Goal: Book appointment/travel/reservation

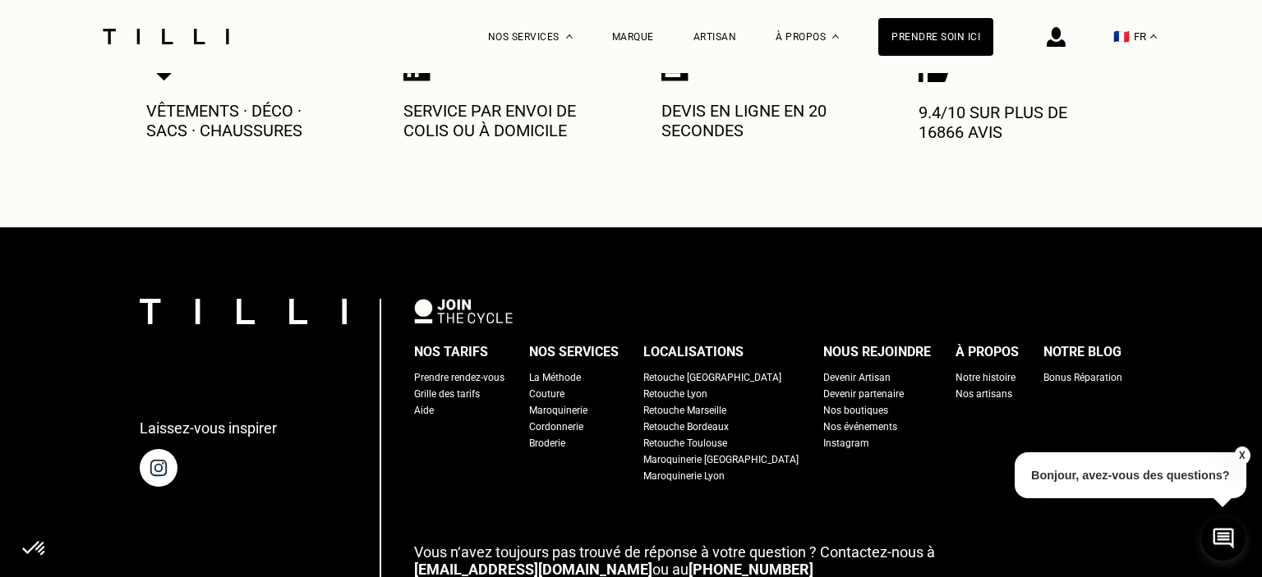
scroll to position [1836, 0]
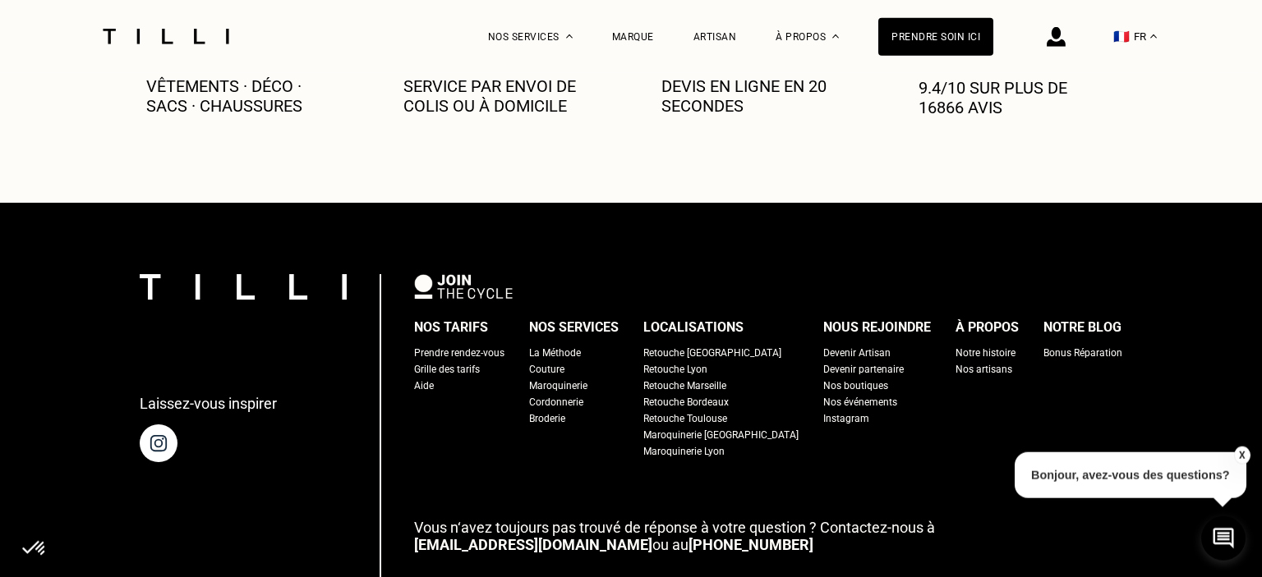
click at [716, 345] on div "Retouche [GEOGRAPHIC_DATA]" at bounding box center [712, 353] width 138 height 16
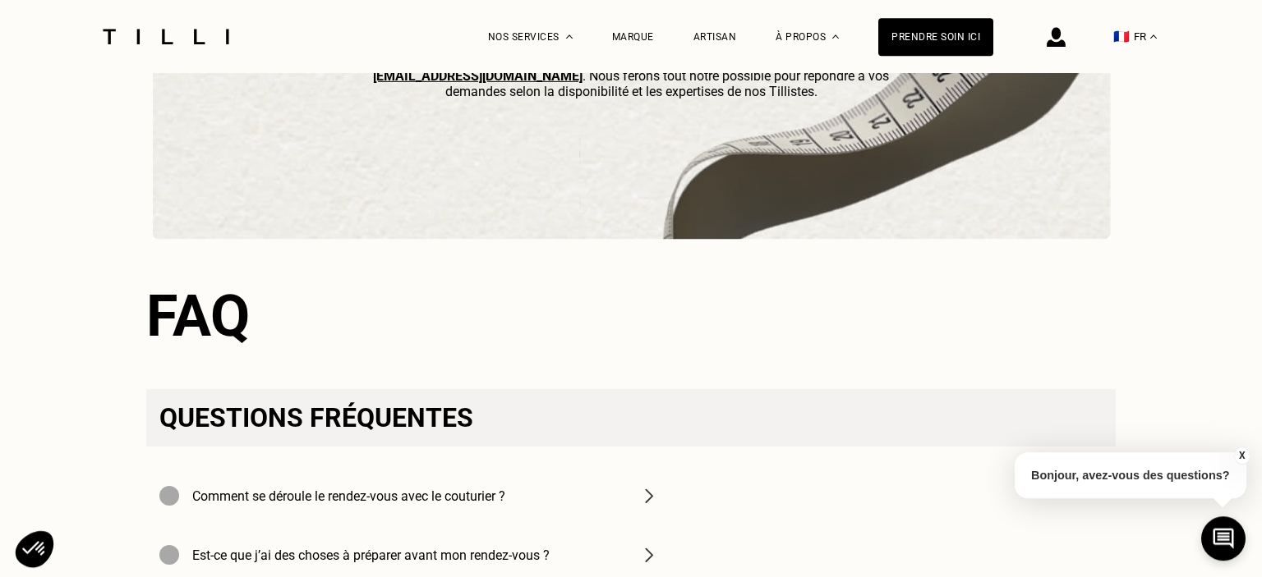
scroll to position [5205, 0]
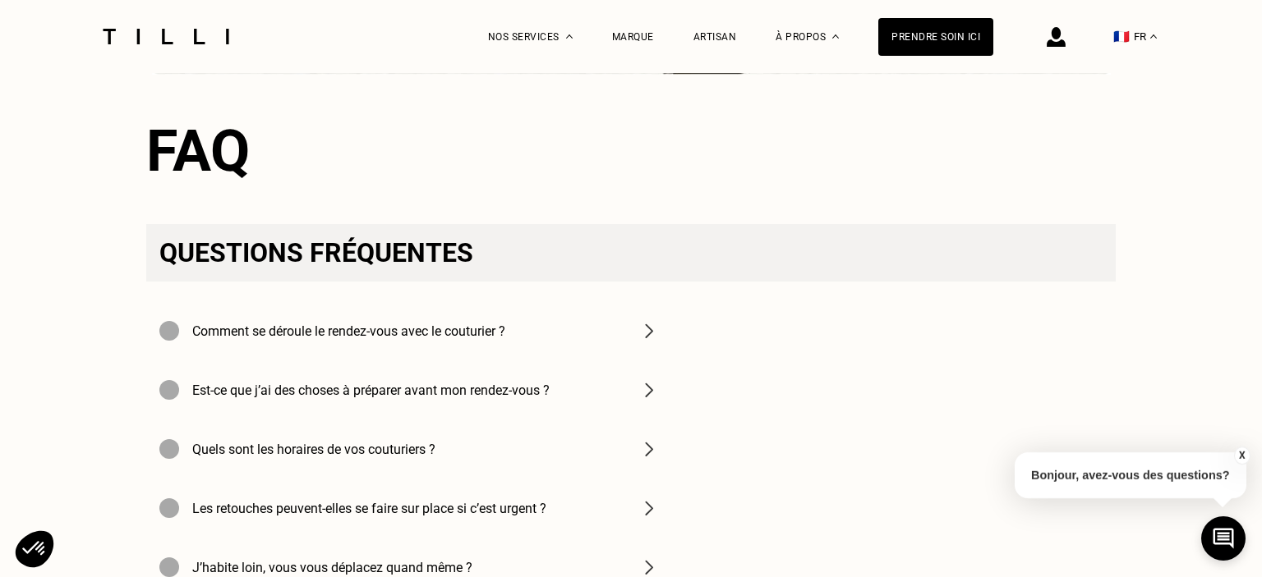
click at [649, 341] on img at bounding box center [649, 331] width 20 height 20
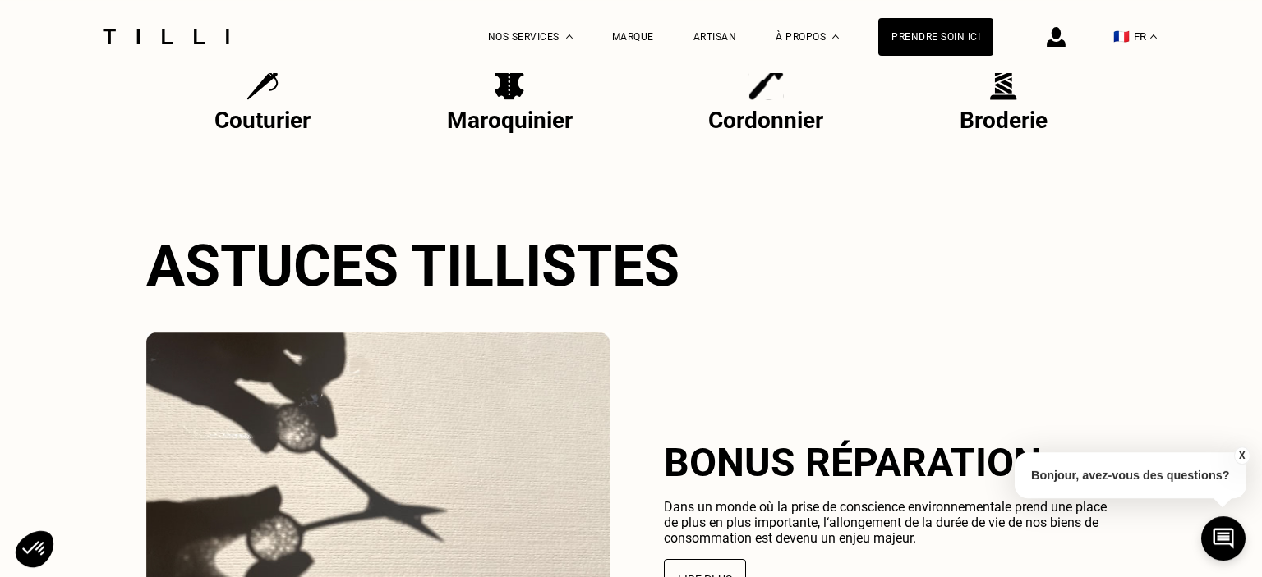
scroll to position [2949, 0]
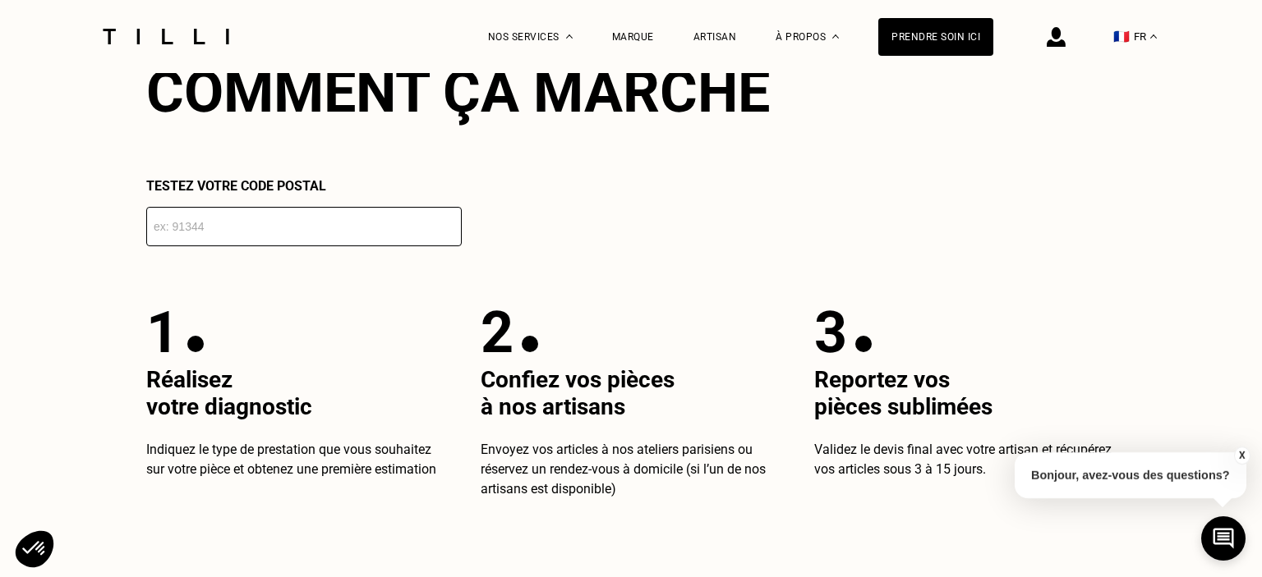
click at [220, 232] on input "number" at bounding box center [303, 226] width 315 height 39
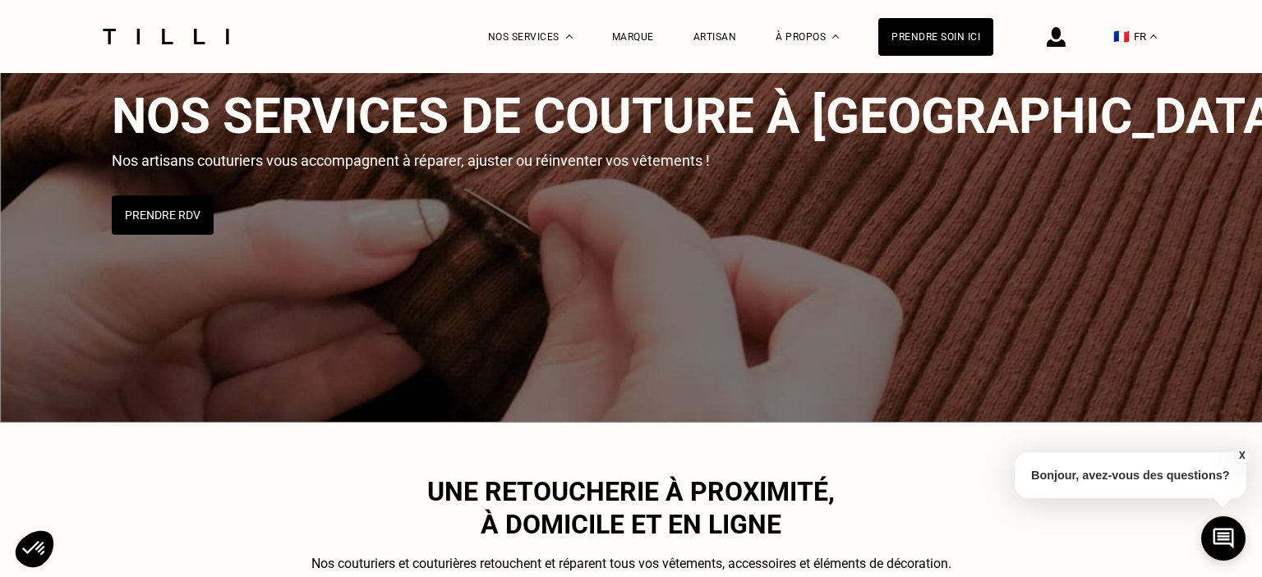
scroll to position [0, 0]
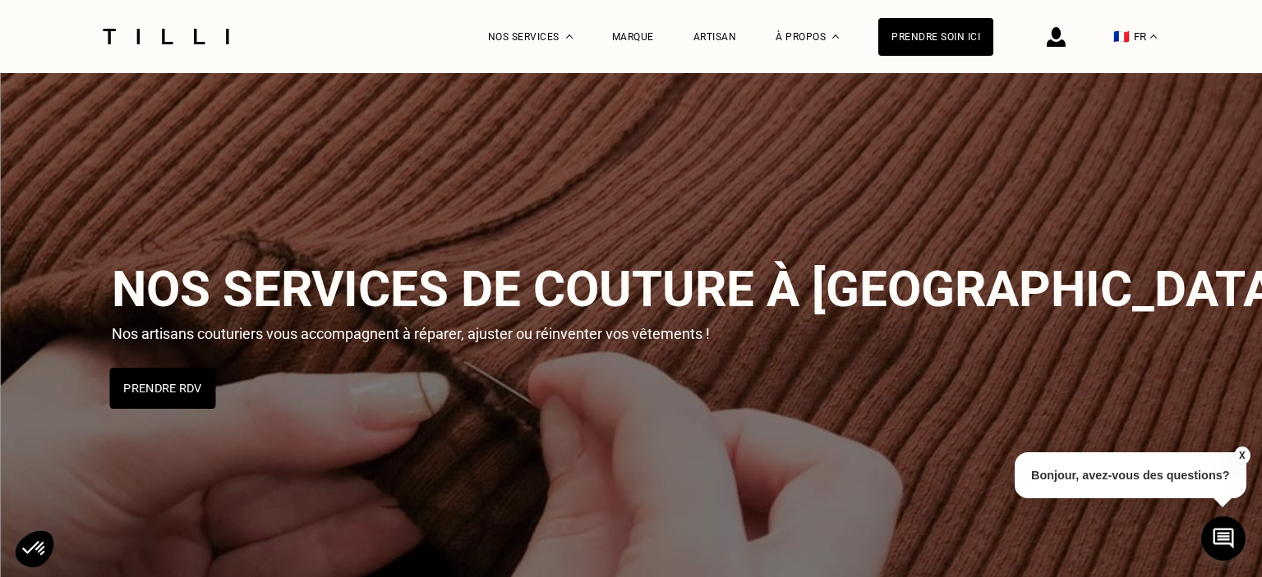
type input "41110"
click at [180, 387] on button "Prendre RDV" at bounding box center [163, 388] width 106 height 41
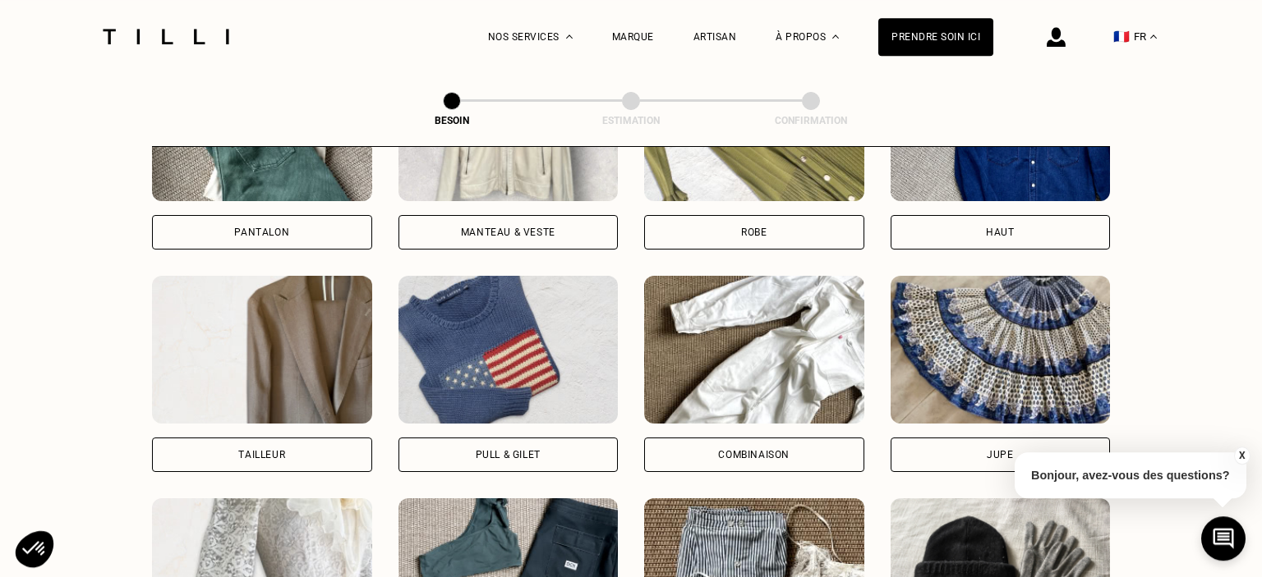
scroll to position [1143, 0]
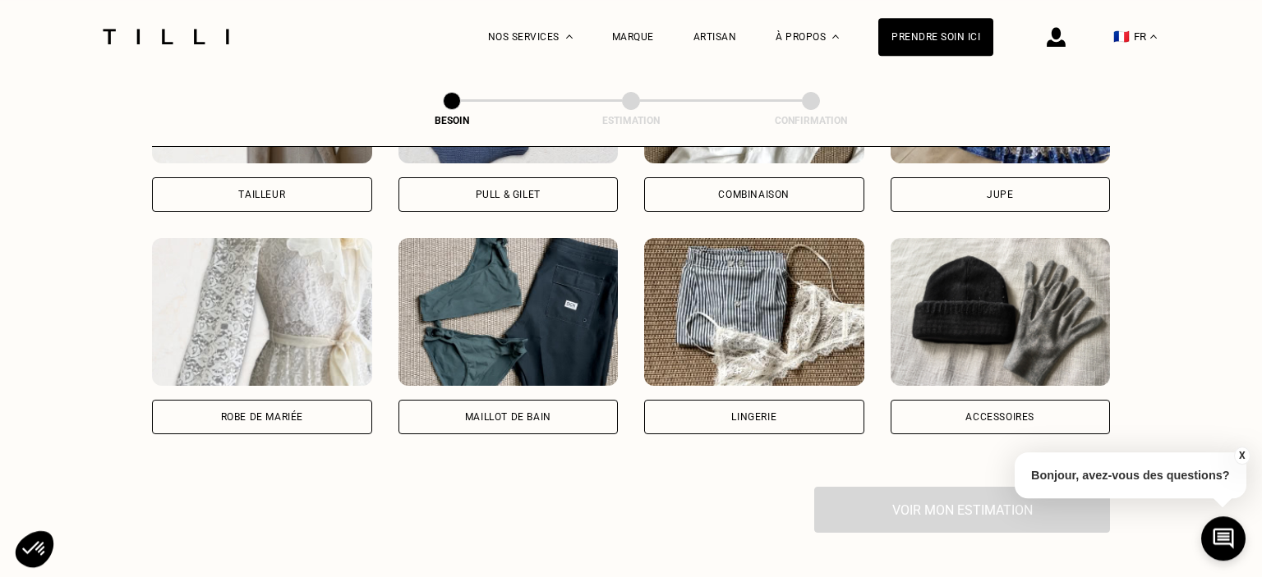
click at [533, 400] on div "Maillot de bain" at bounding box center [508, 417] width 220 height 35
select select "FR"
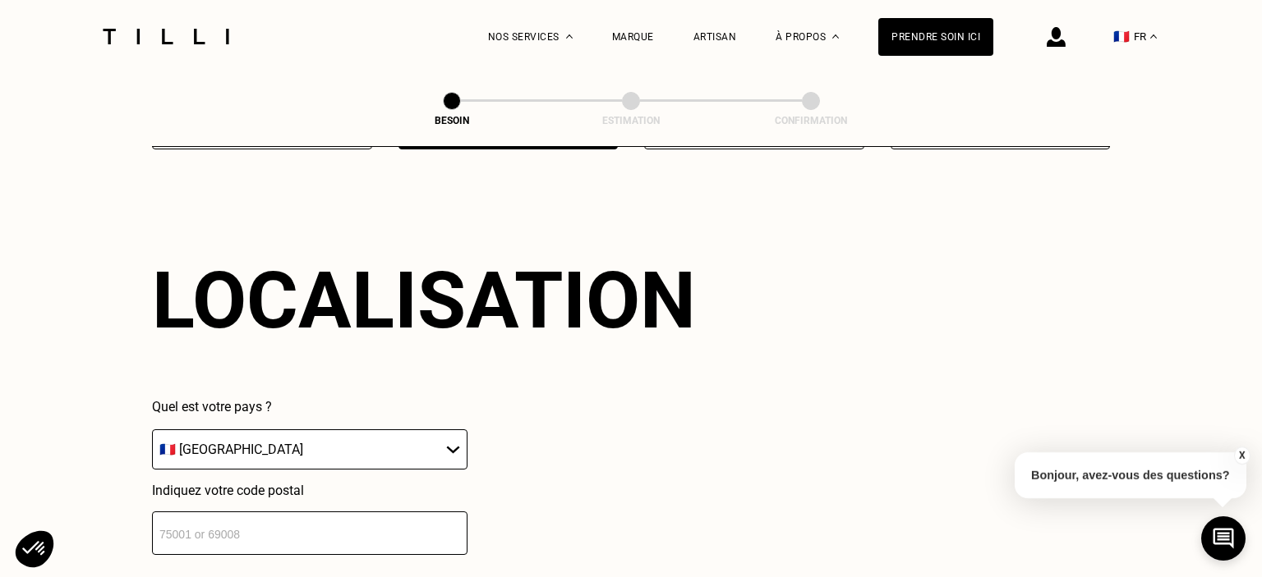
scroll to position [1429, 0]
click at [306, 521] on input "number" at bounding box center [309, 533] width 315 height 44
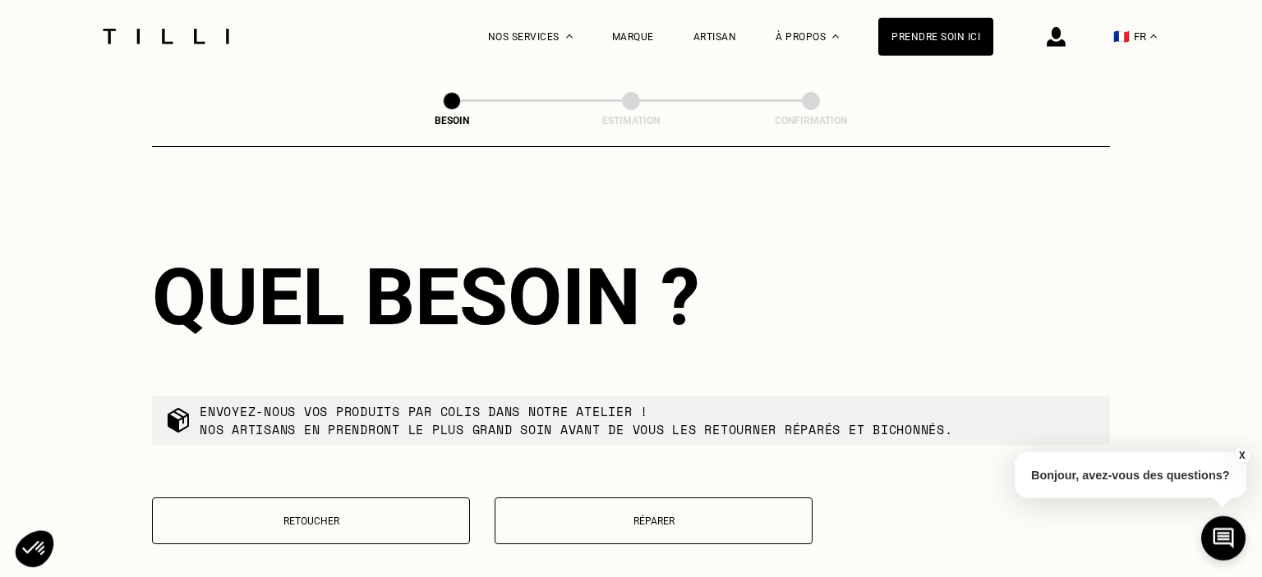
scroll to position [1837, 0]
type input "41110"
click at [672, 516] on p "Réparer" at bounding box center [654, 522] width 300 height 12
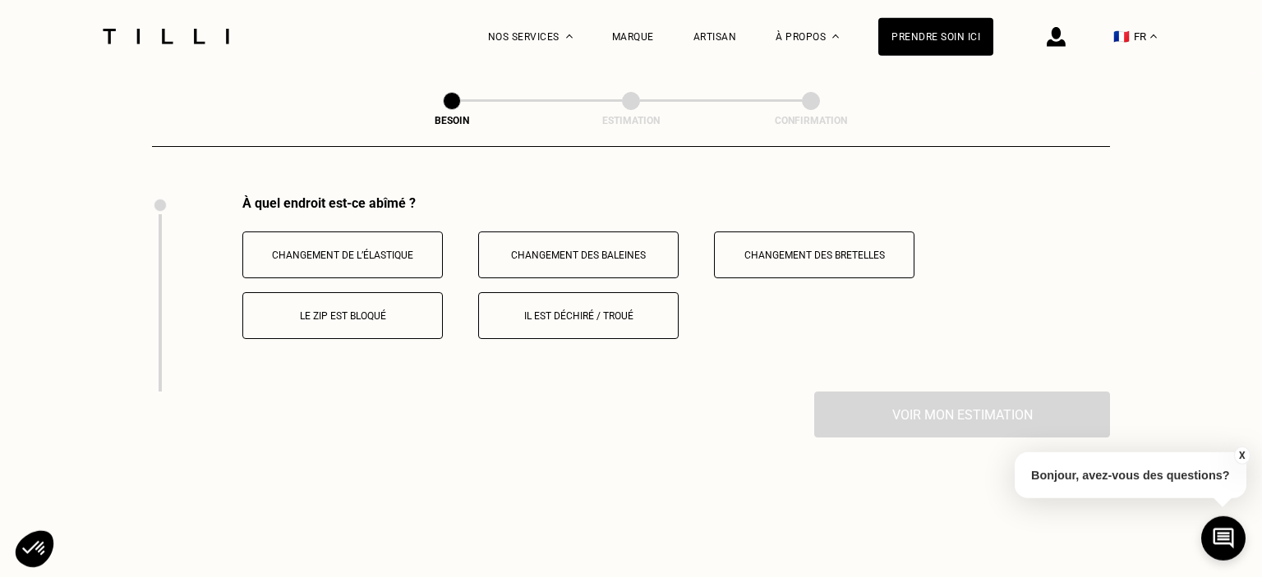
scroll to position [2226, 0]
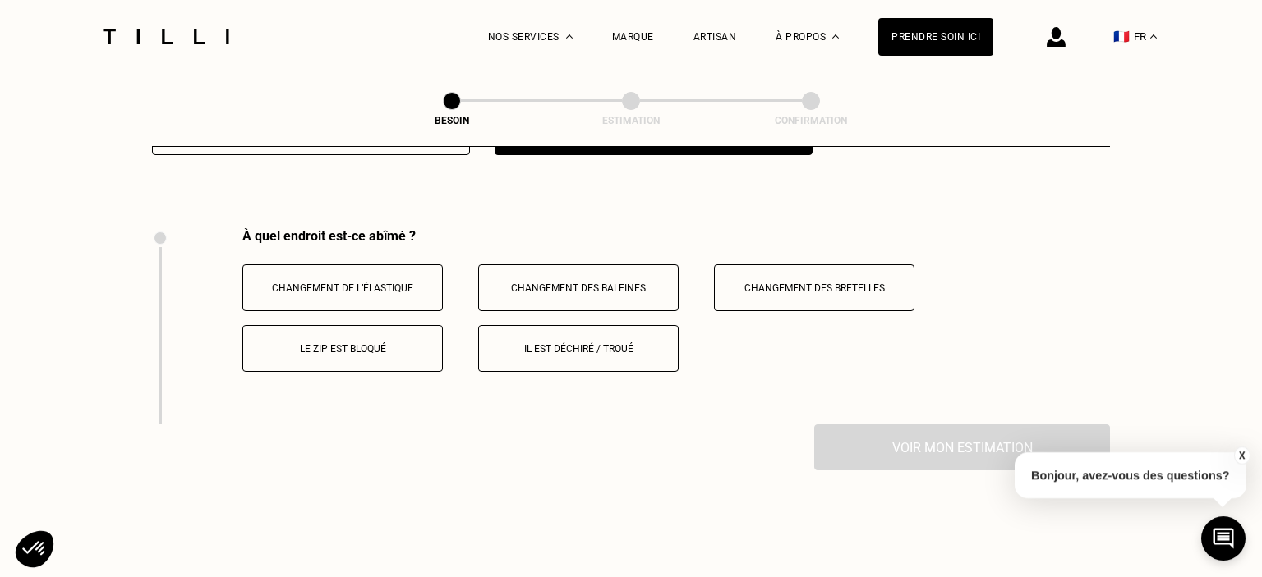
click at [388, 285] on button "Changement de l’élastique" at bounding box center [342, 288] width 200 height 47
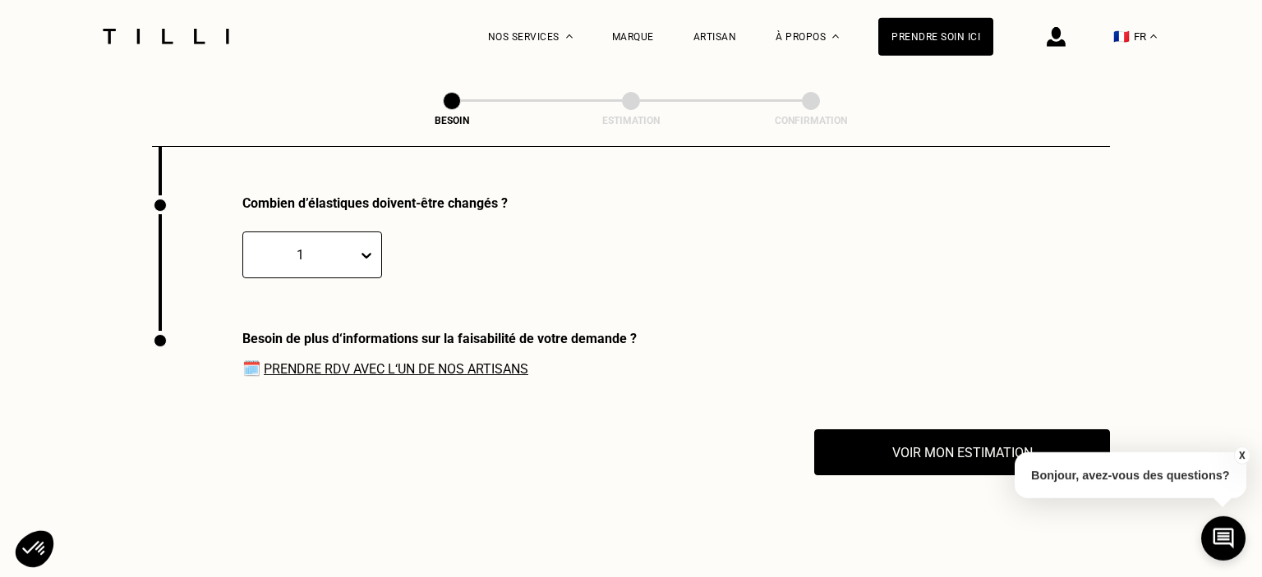
scroll to position [2456, 0]
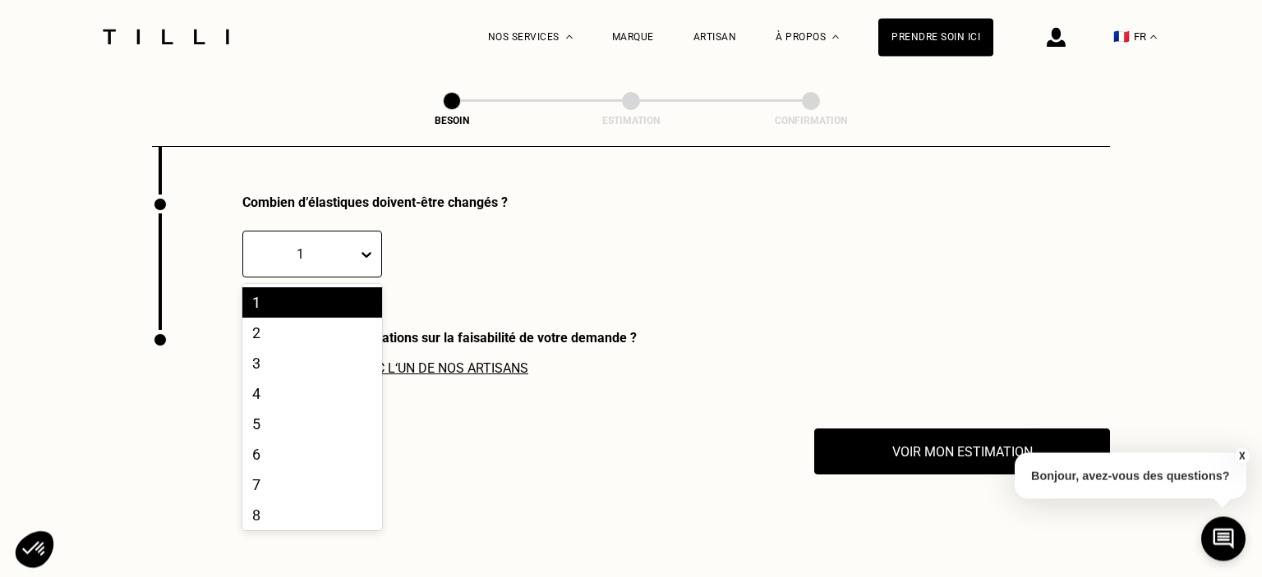
click at [363, 255] on div at bounding box center [369, 255] width 23 height 30
click at [283, 451] on div "6" at bounding box center [312, 454] width 140 height 30
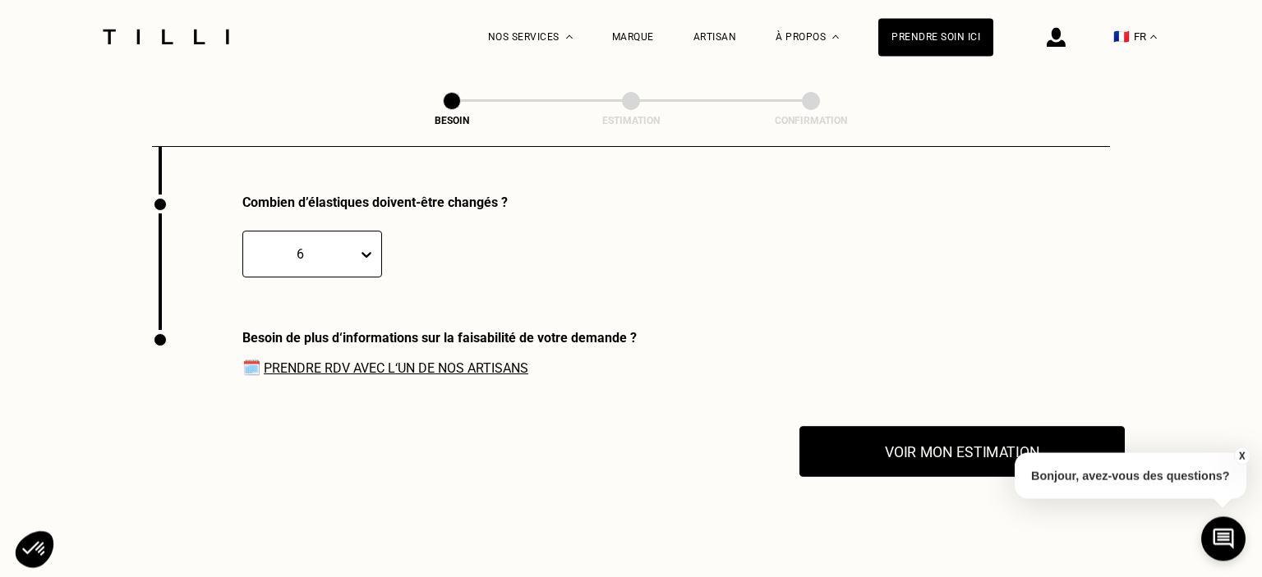
click at [927, 458] on button "Voir mon estimation" at bounding box center [961, 451] width 325 height 51
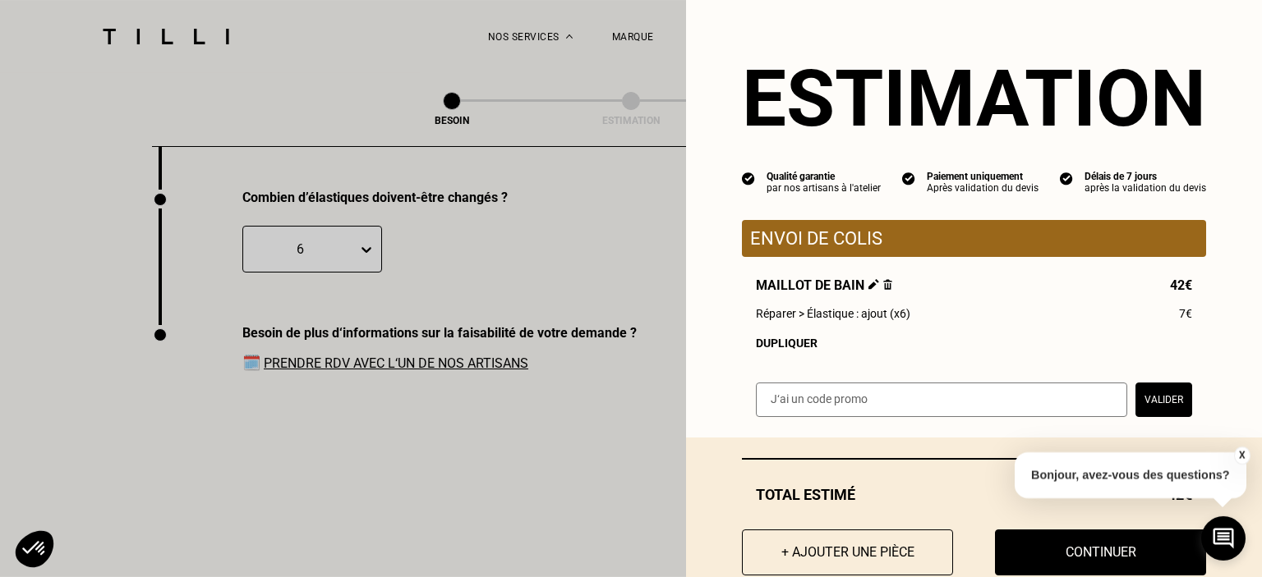
scroll to position [2455, 0]
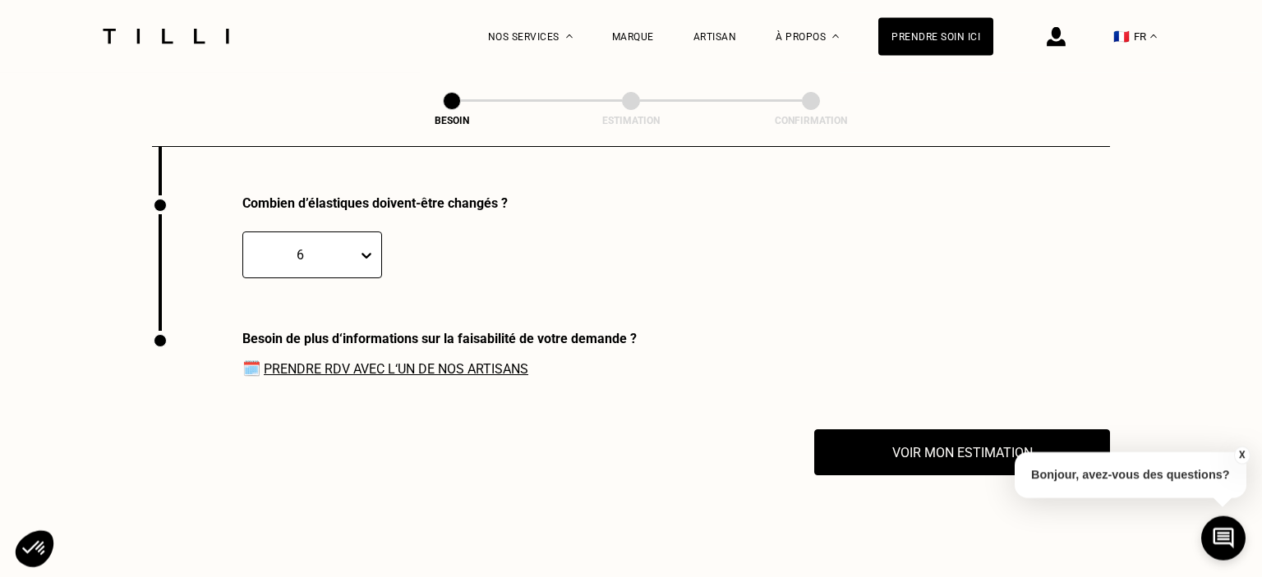
click at [322, 360] on span "🗓️ Prendre RDV avec l‘un de nos artisans" at bounding box center [439, 368] width 394 height 17
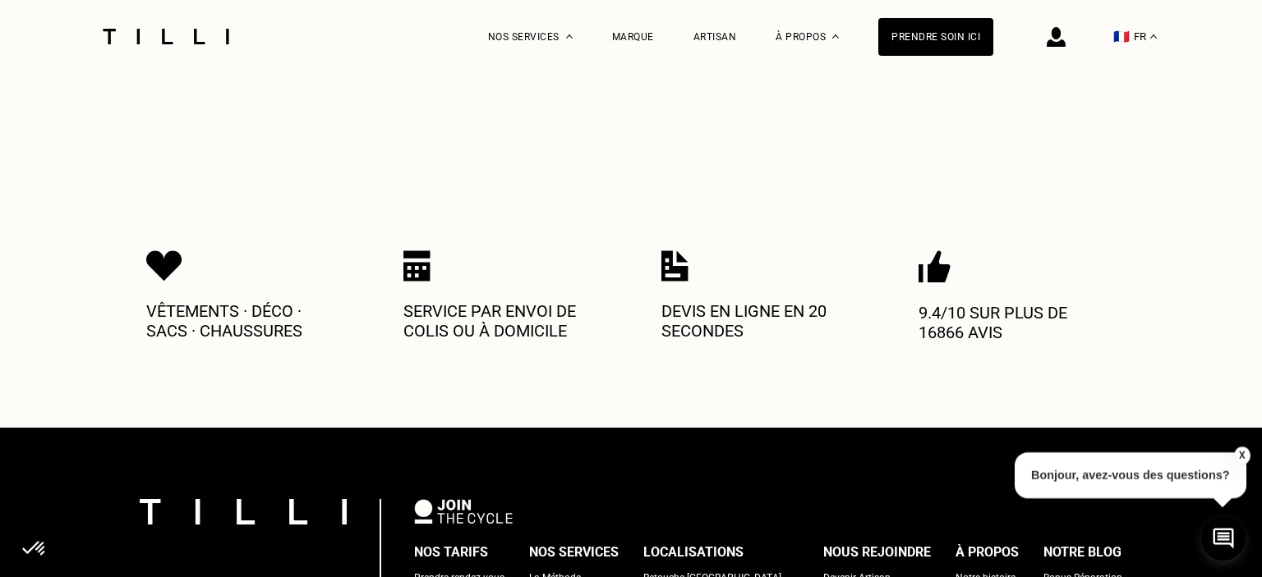
scroll to position [2629, 0]
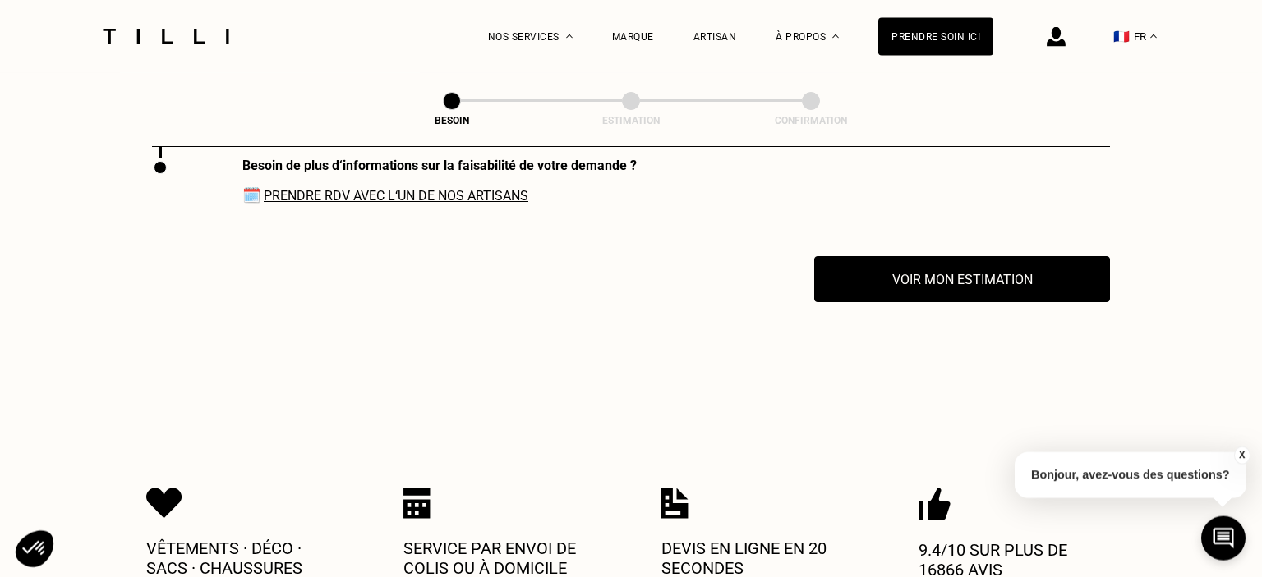
click at [299, 188] on link "Prendre RDV avec l‘un de nos artisans" at bounding box center [396, 196] width 265 height 16
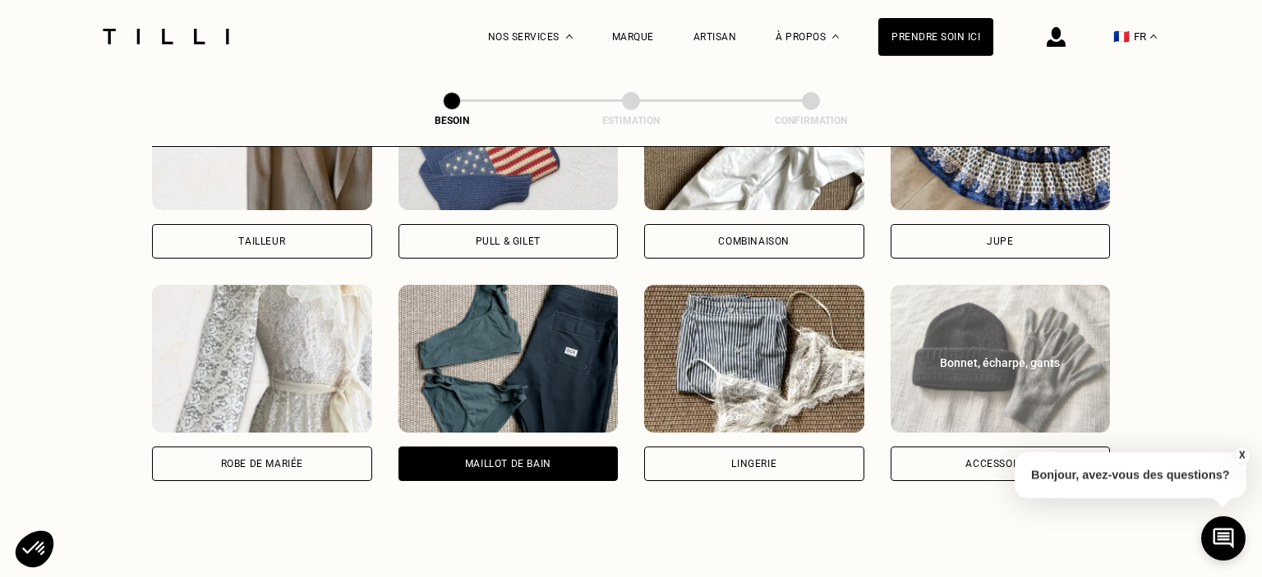
scroll to position [1127, 0]
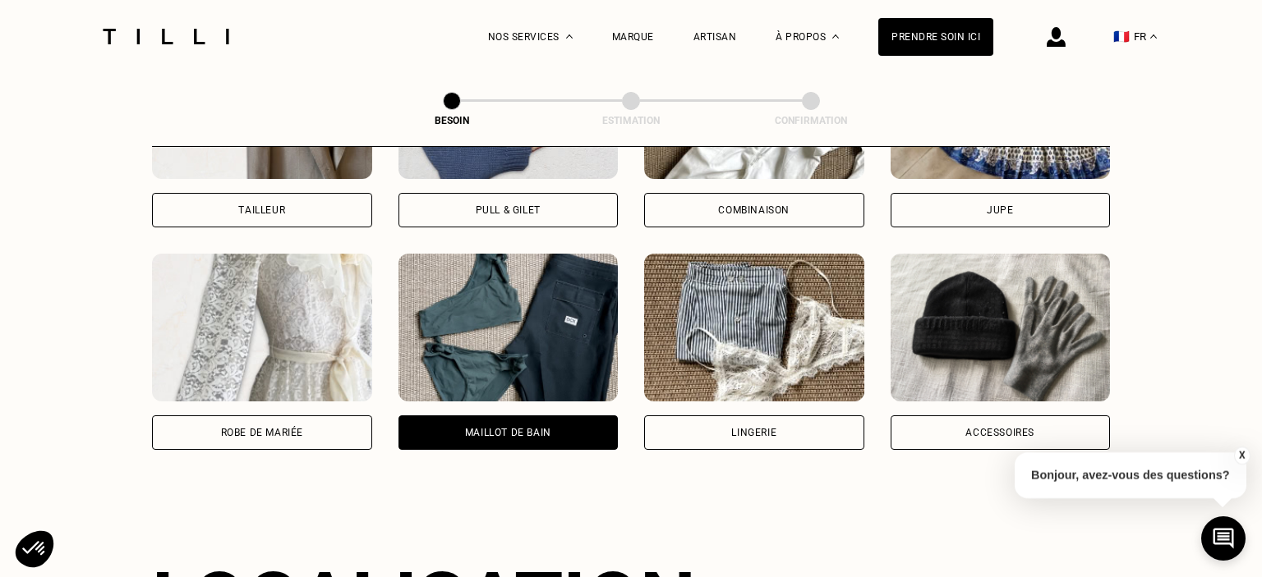
click at [1117, 475] on p "Bonjour, avez-vous des questions?" at bounding box center [1131, 476] width 232 height 46
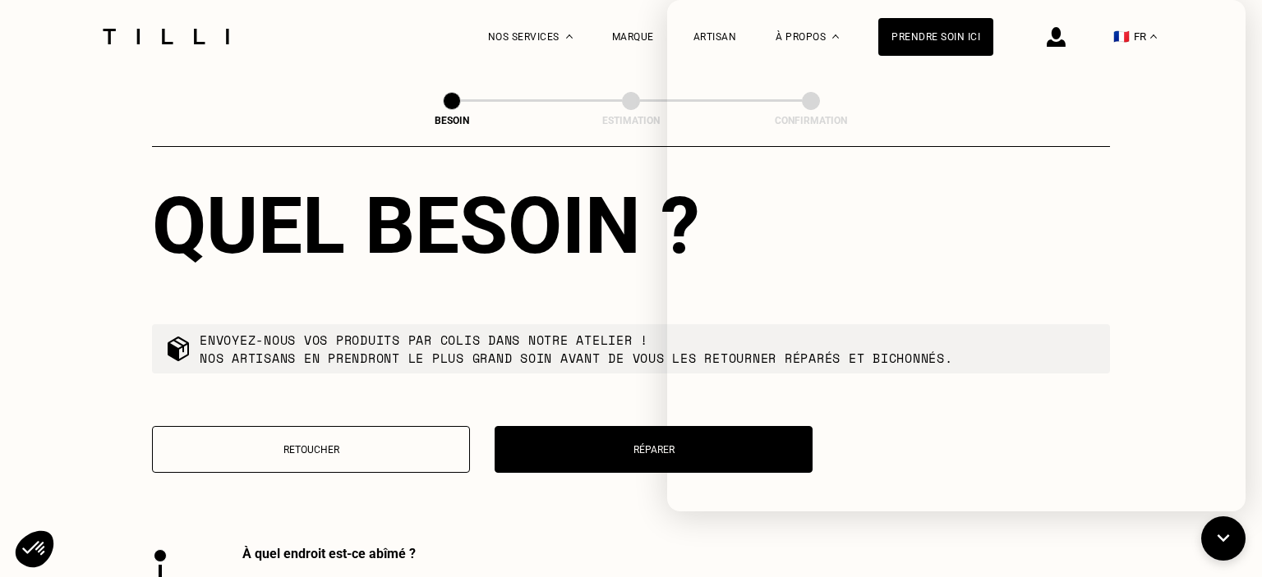
scroll to position [2169, 0]
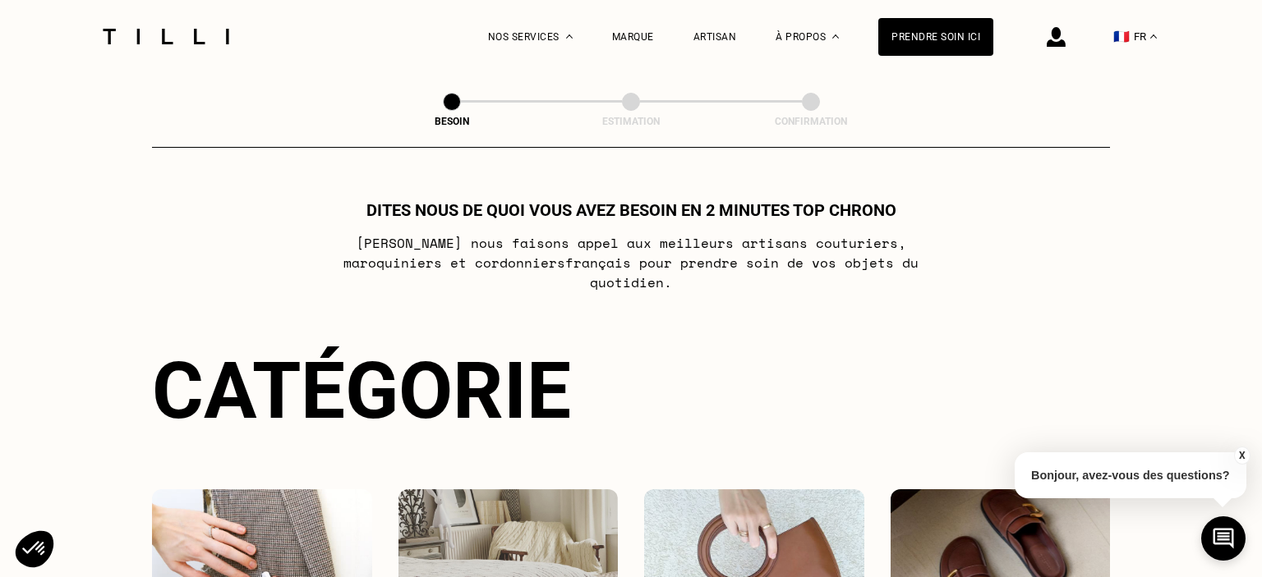
scroll to position [260, 0]
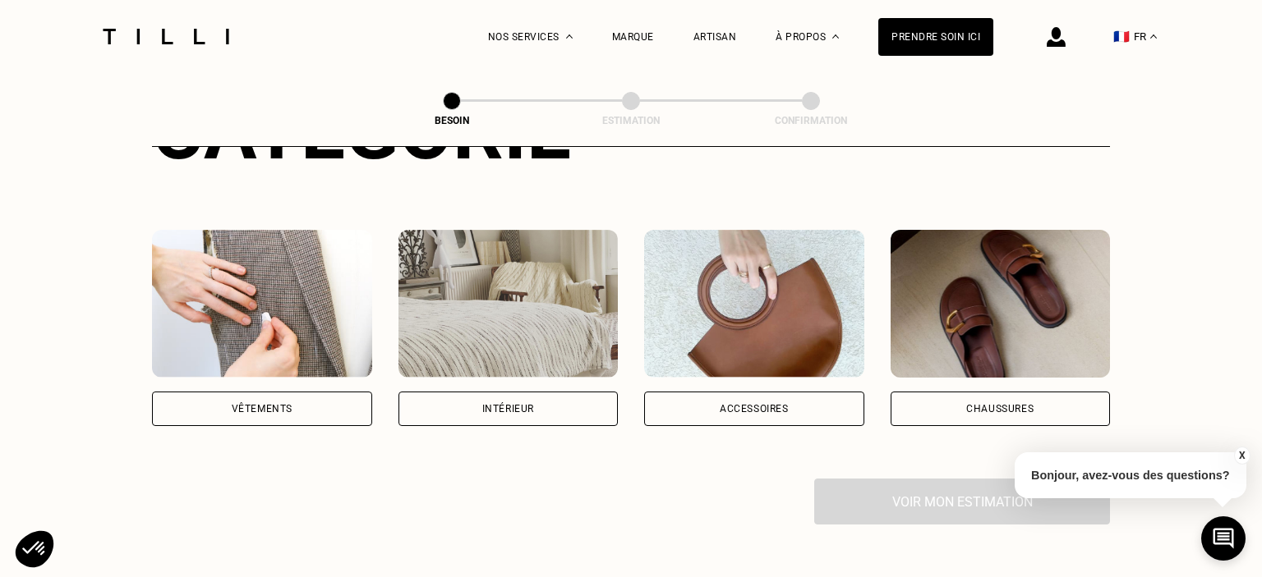
click at [297, 397] on div "Vêtements" at bounding box center [262, 409] width 220 height 35
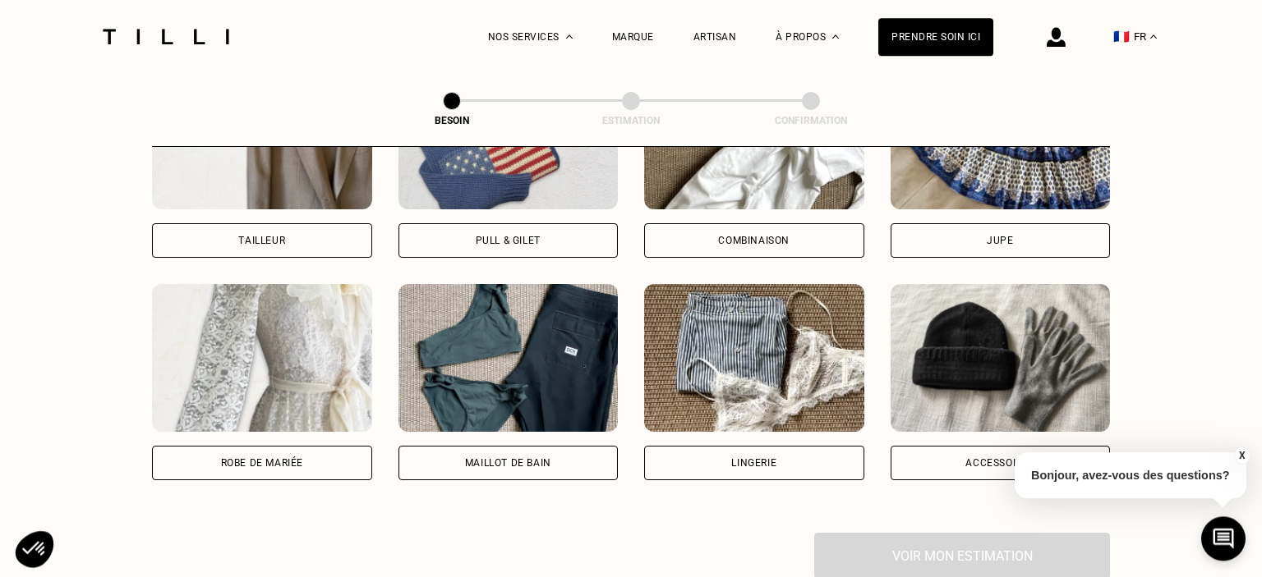
scroll to position [1169, 0]
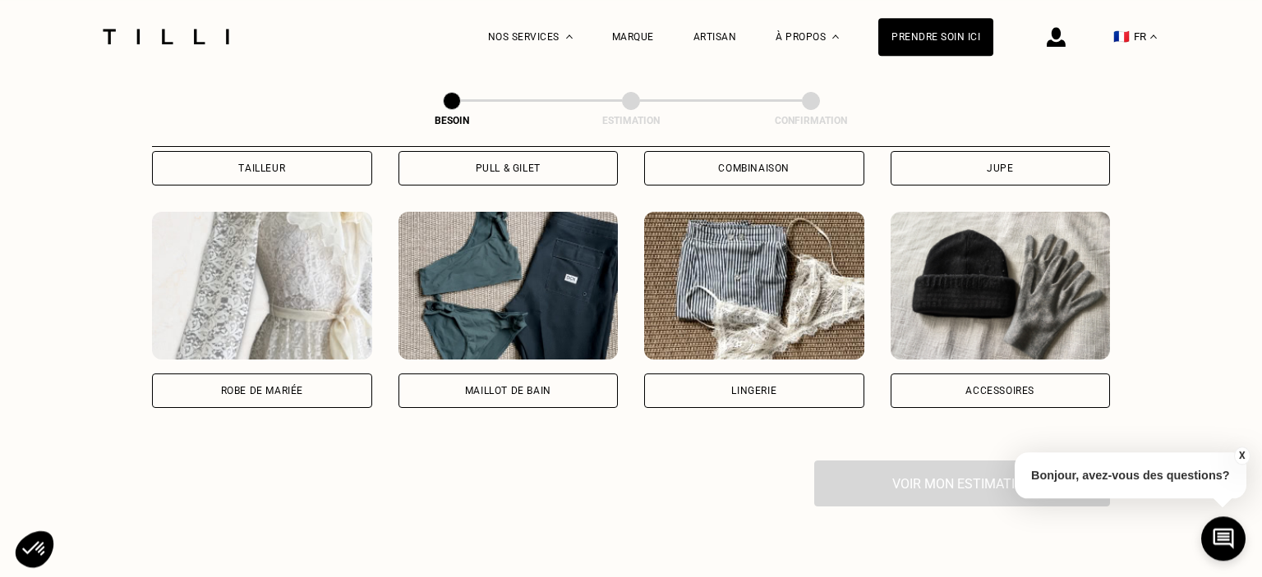
click at [492, 386] on div "Maillot de bain" at bounding box center [508, 391] width 86 height 10
select select "FR"
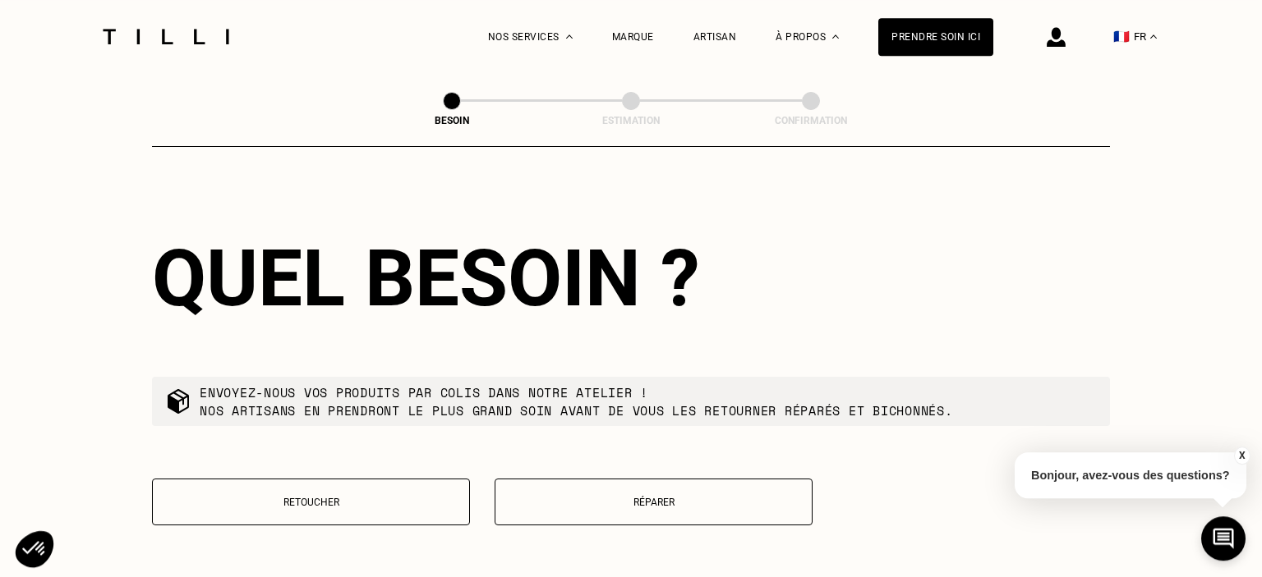
scroll to position [1952, 0]
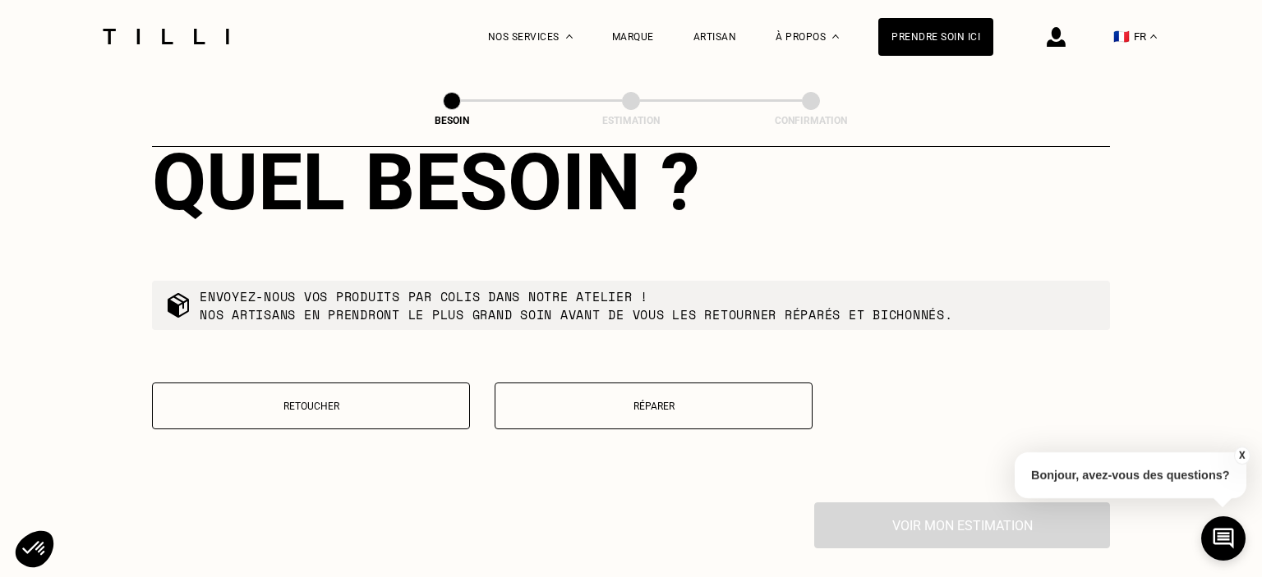
click at [623, 403] on button "Réparer" at bounding box center [654, 406] width 318 height 47
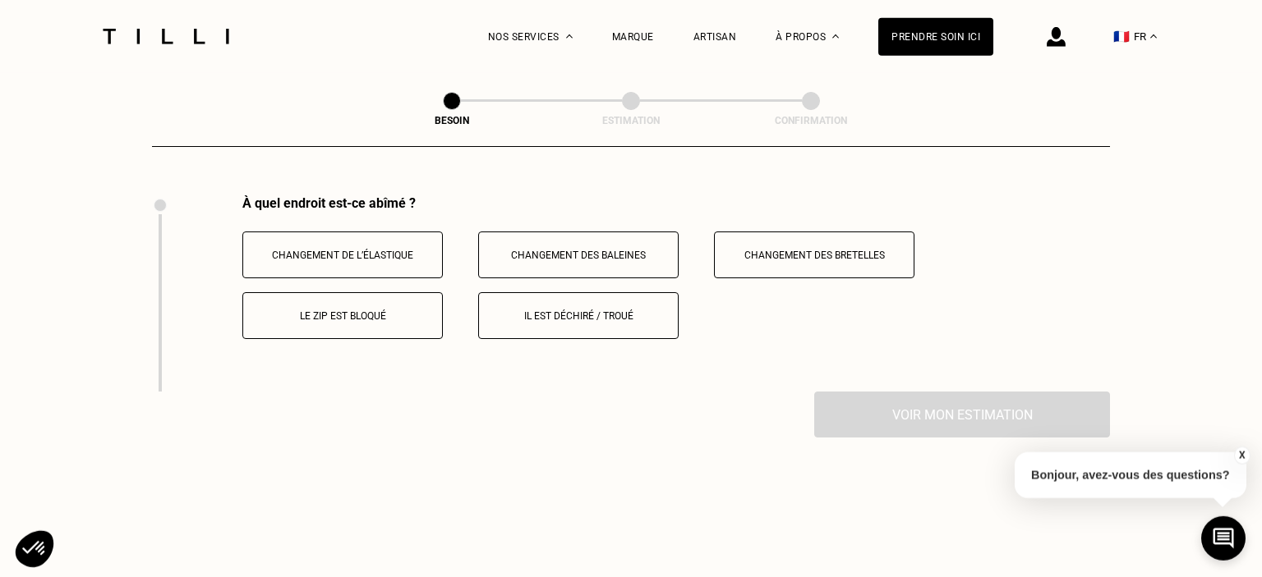
scroll to position [2260, 0]
click at [399, 252] on button "Changement de l’élastique" at bounding box center [342, 254] width 200 height 47
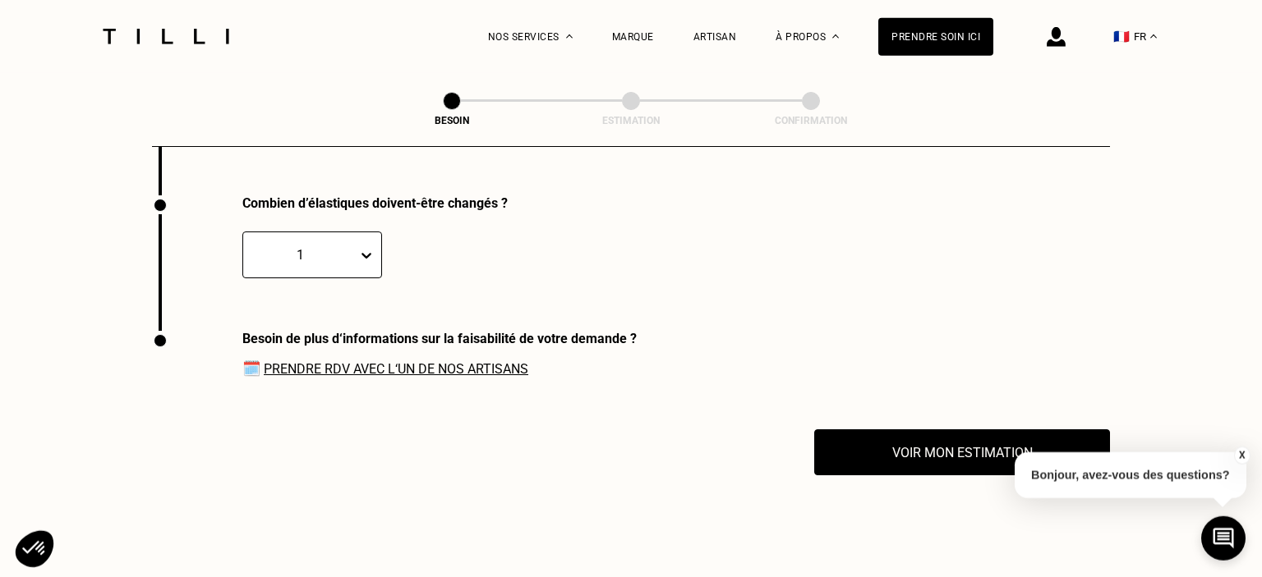
scroll to position [2456, 0]
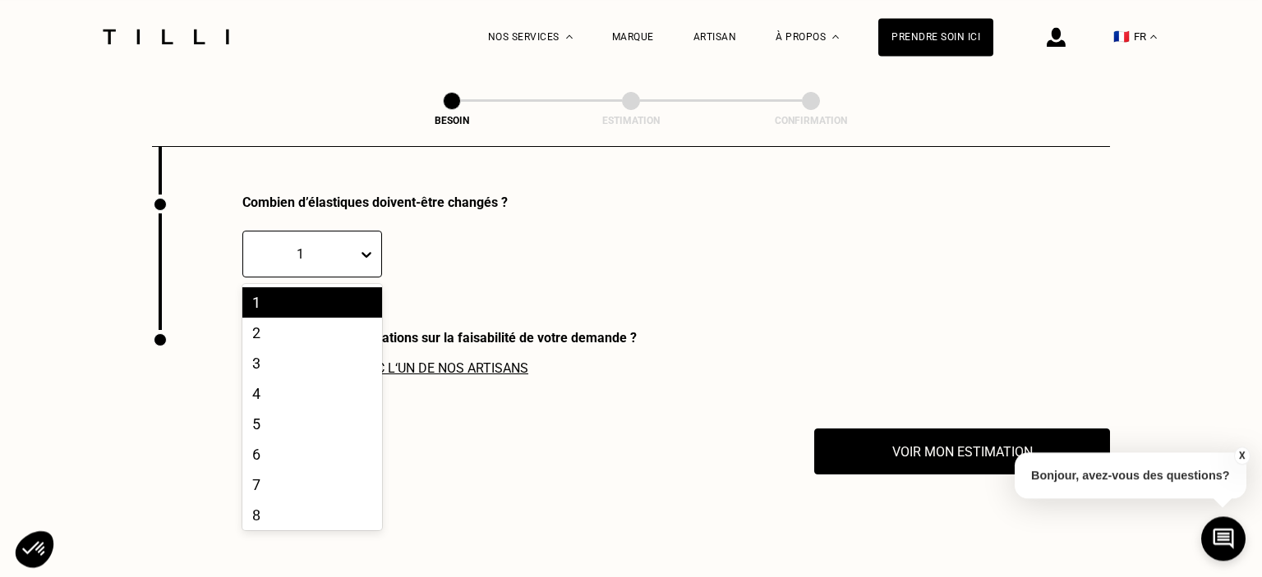
click at [366, 246] on icon at bounding box center [366, 254] width 16 height 16
click at [321, 510] on div "8" at bounding box center [312, 515] width 140 height 30
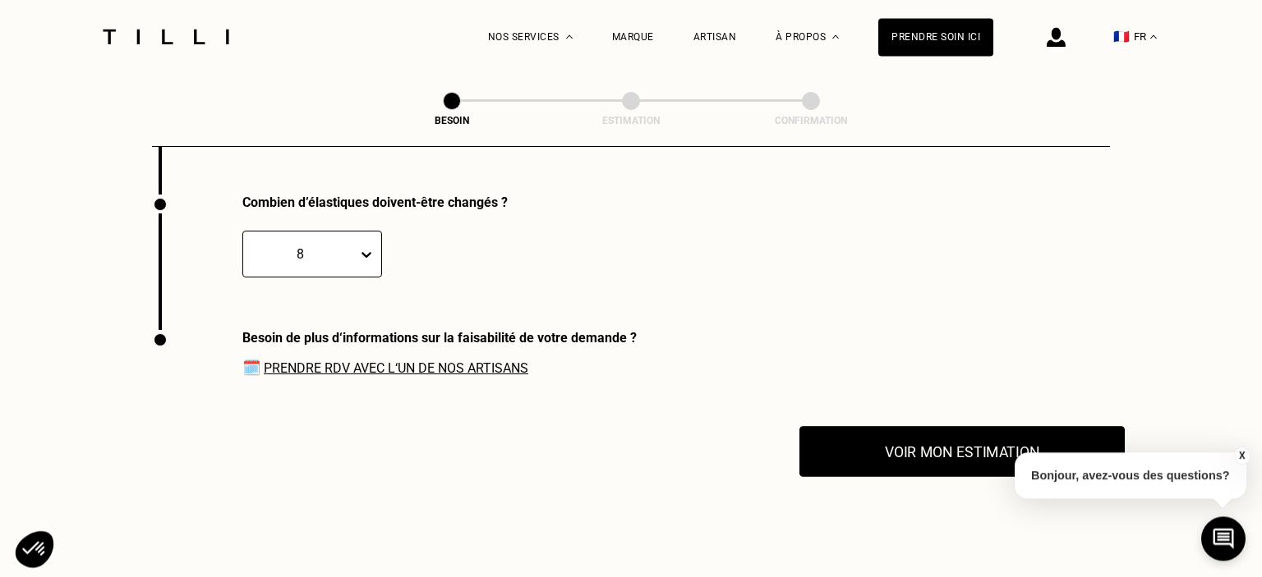
click at [849, 462] on button "Voir mon estimation" at bounding box center [961, 451] width 325 height 51
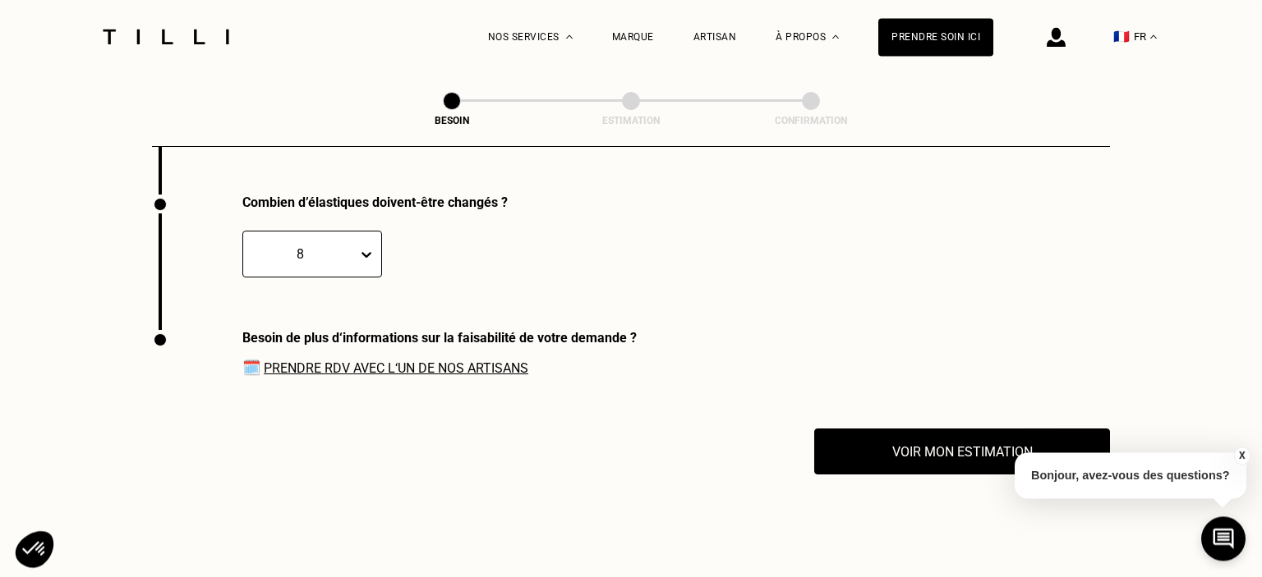
click at [247, 359] on span "🗓️ Prendre RDV avec l‘un de nos artisans" at bounding box center [439, 367] width 394 height 17
click at [261, 360] on span "🗓️ Prendre RDV avec l‘un de nos artisans" at bounding box center [439, 367] width 394 height 17
click at [357, 363] on link "Prendre RDV avec l‘un de nos artisans" at bounding box center [396, 369] width 265 height 16
